Goal: Use online tool/utility: Utilize a website feature to perform a specific function

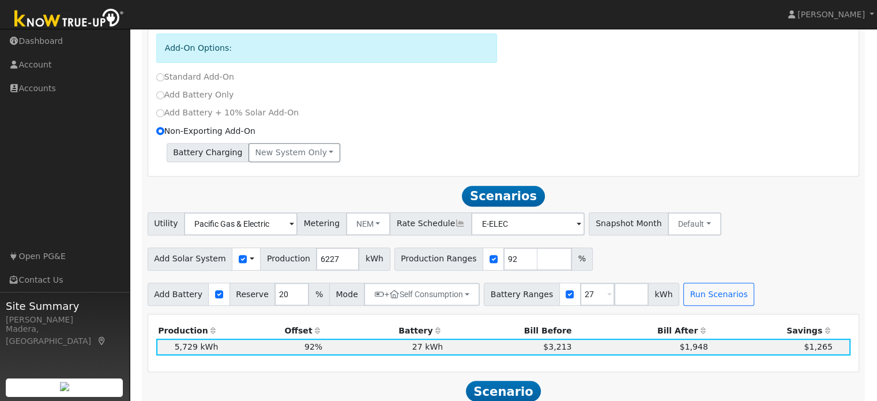
scroll to position [473, 0]
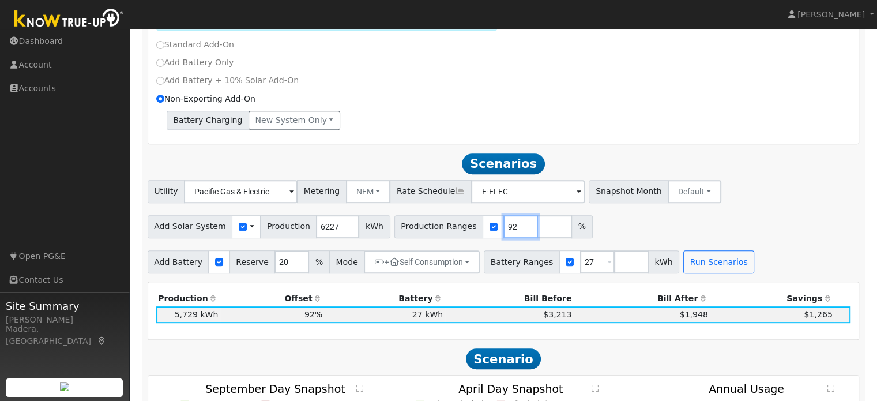
drag, startPoint x: 494, startPoint y: 228, endPoint x: 404, endPoint y: 232, distance: 90.0
click at [404, 232] on div "Production Ranges 92 %" at bounding box center [493, 226] width 198 height 23
type input "100"
type input "110"
type input "120"
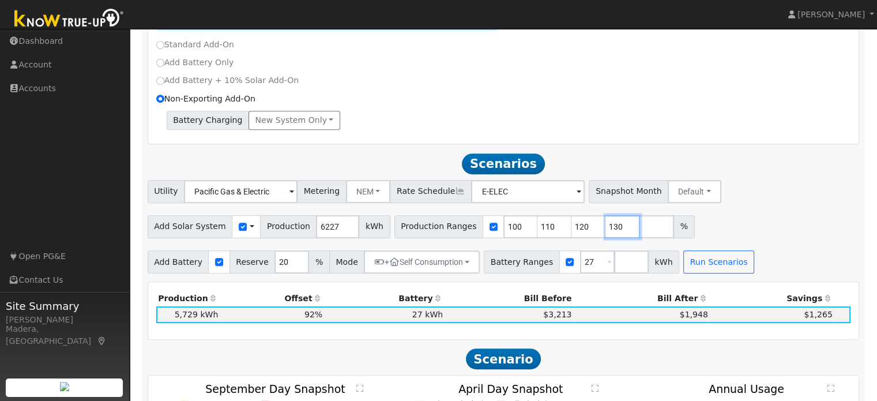
type input "130"
drag, startPoint x: 577, startPoint y: 264, endPoint x: 488, endPoint y: 270, distance: 88.5
click at [488, 270] on div "Battery Ranges 27 Overrides Reserve % Mode None None Self Consumption Peak Savi…" at bounding box center [581, 261] width 195 height 23
type input "10"
type input "1"
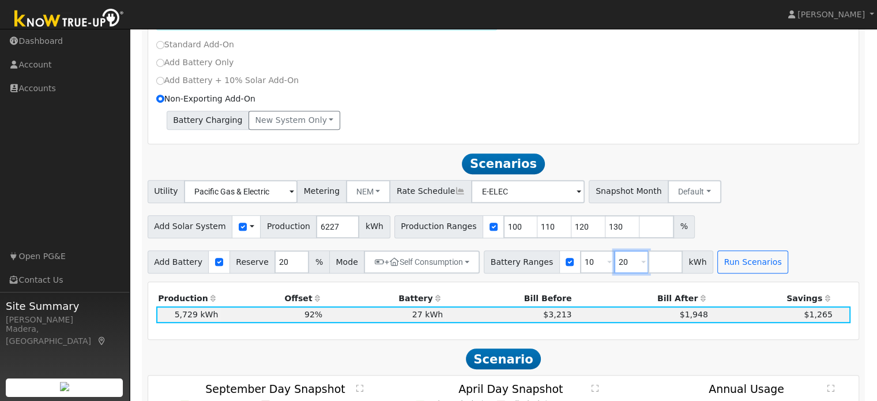
type input "20"
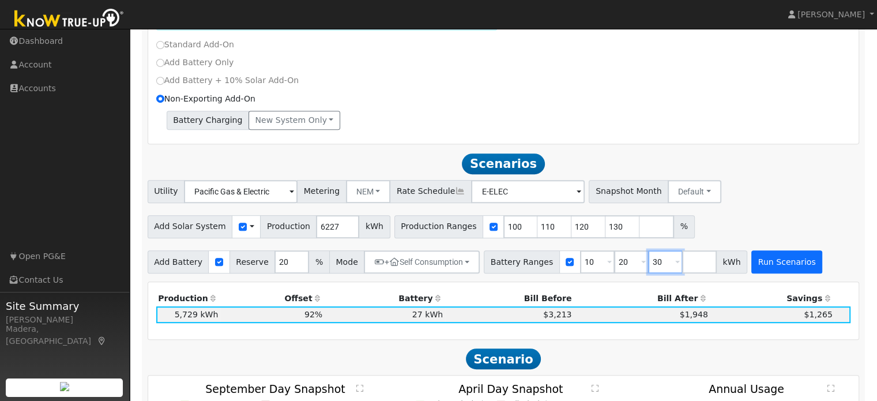
type input "30"
click at [763, 264] on button "Run Scenarios" at bounding box center [786, 261] width 71 height 23
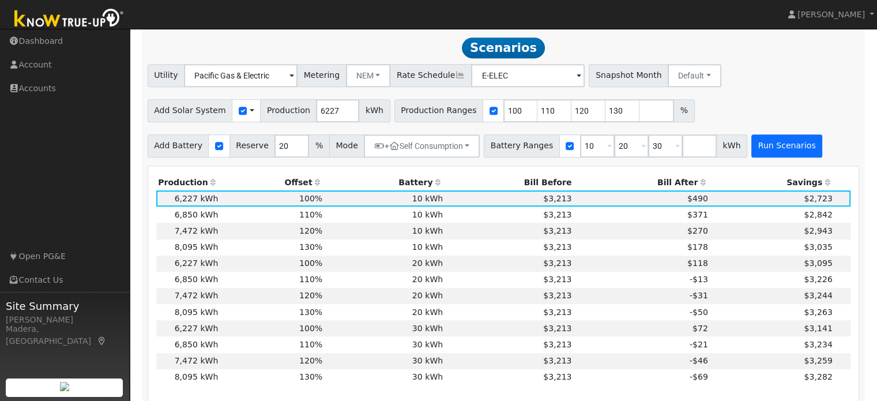
scroll to position [556, 0]
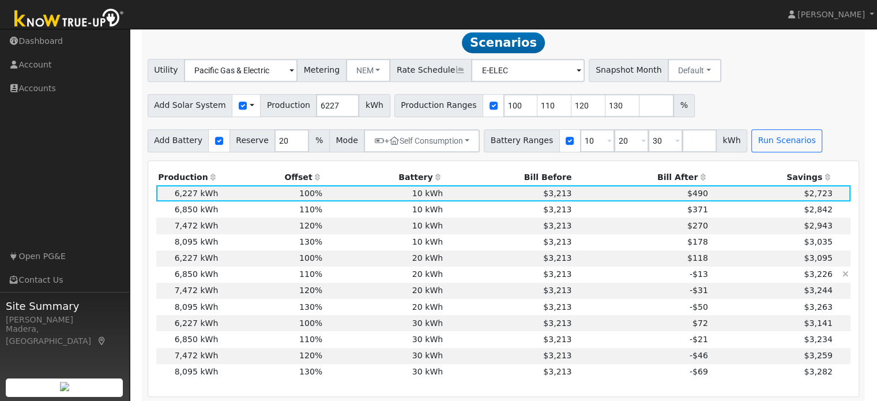
click at [469, 270] on td "$3,213" at bounding box center [509, 274] width 129 height 16
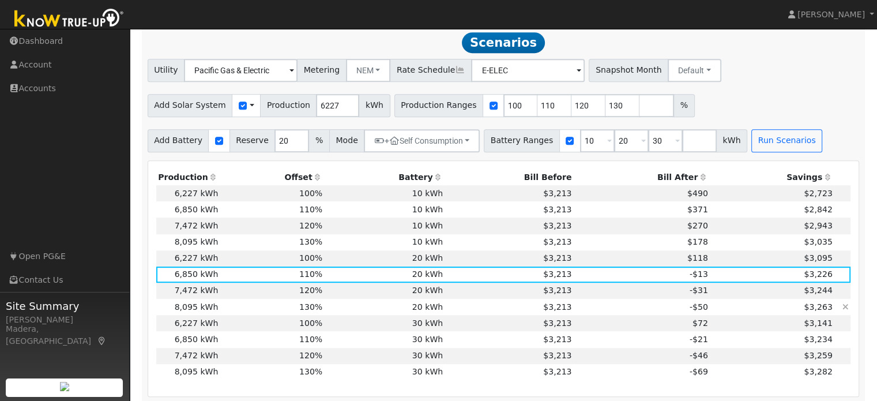
click at [505, 304] on td "$3,213" at bounding box center [509, 307] width 129 height 16
